Goal: Book appointment/travel/reservation

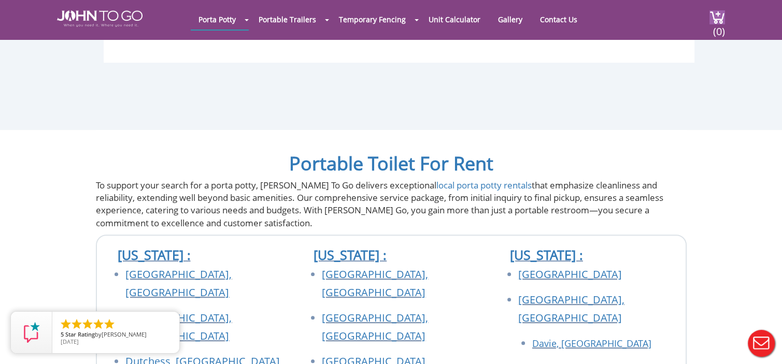
scroll to position [4199, 0]
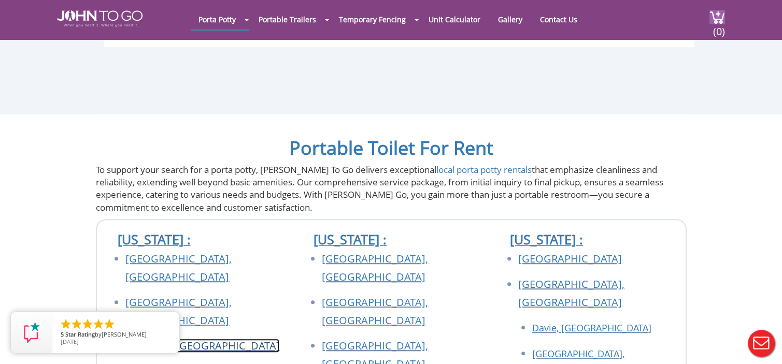
click at [132, 339] on link "Dutchess, [GEOGRAPHIC_DATA]" at bounding box center [202, 346] width 154 height 14
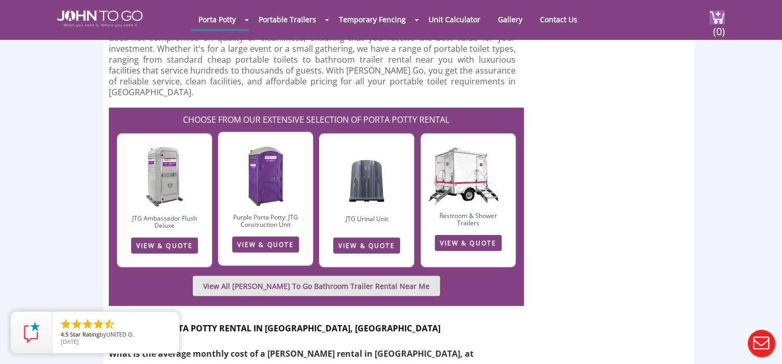
scroll to position [3112, 0]
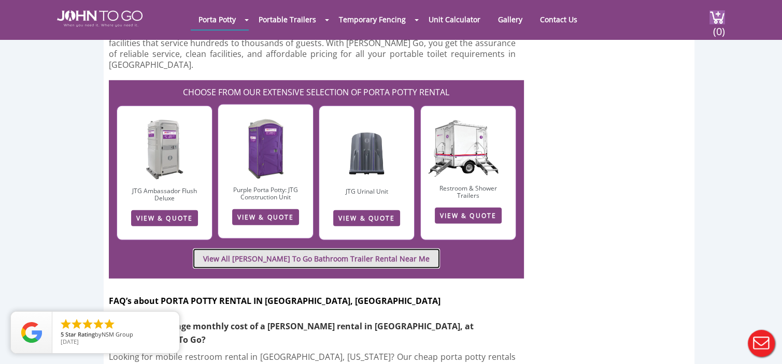
click at [308, 249] on link "View All [PERSON_NAME] To Go Bathroom Trailer Rental Near Me" at bounding box center [316, 259] width 247 height 20
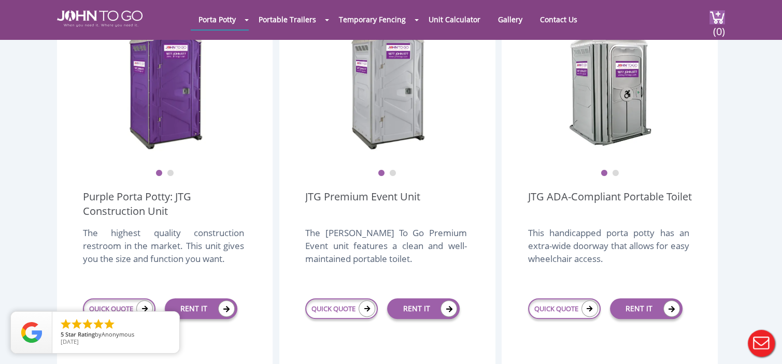
scroll to position [363, 0]
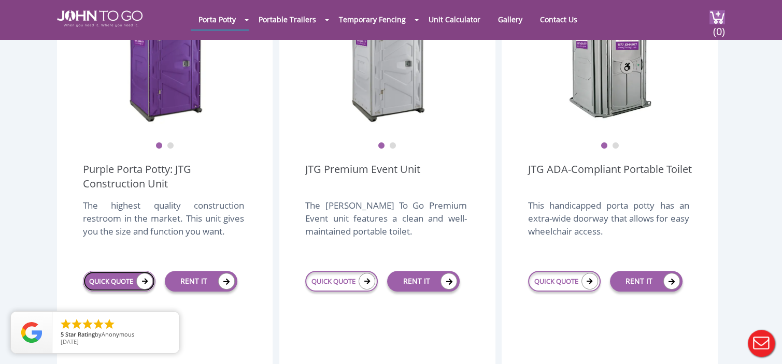
click at [140, 273] on icon at bounding box center [144, 281] width 17 height 17
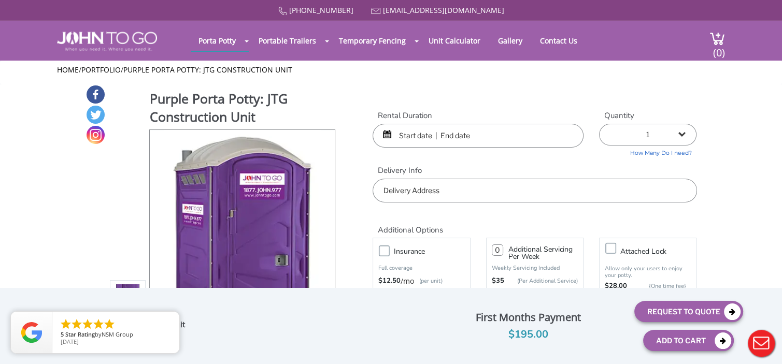
click at [475, 136] on input "text" at bounding box center [478, 136] width 211 height 24
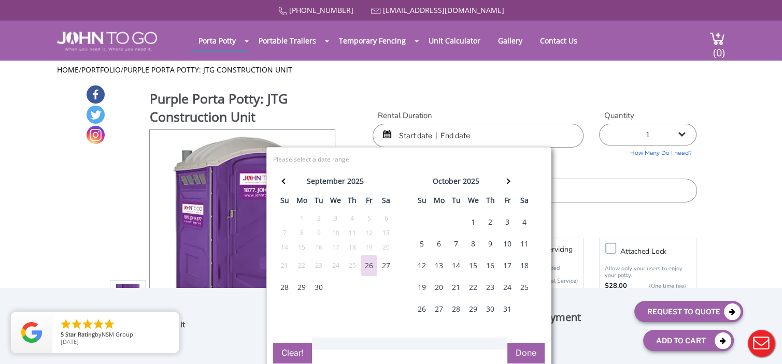
click at [386, 264] on div "27" at bounding box center [386, 266] width 17 height 21
click at [387, 265] on div "27" at bounding box center [386, 266] width 17 height 21
type input "09/27/2025 to 09/27/2025"
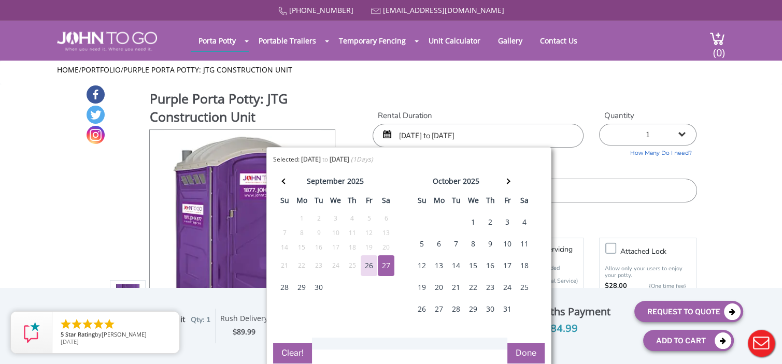
click at [525, 348] on button "Done" at bounding box center [526, 353] width 37 height 21
